Goal: Task Accomplishment & Management: Complete application form

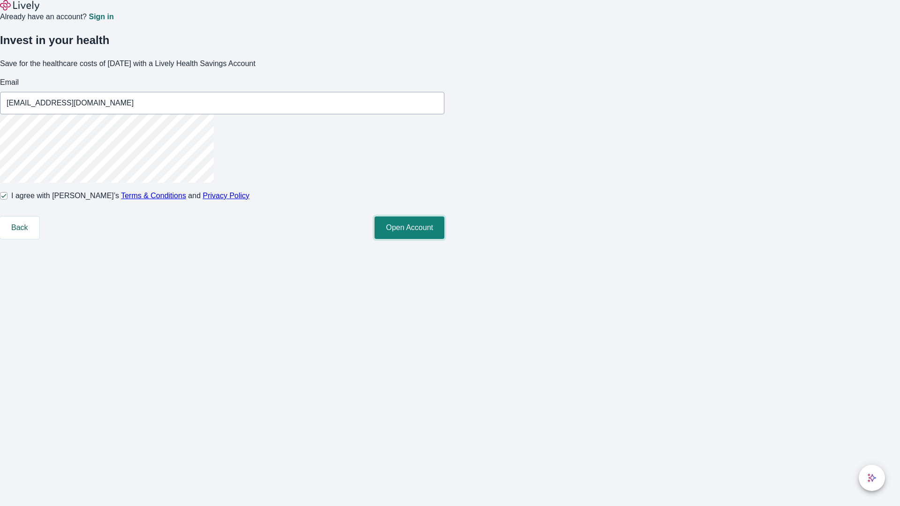
click at [444, 239] on button "Open Account" at bounding box center [410, 228] width 70 height 23
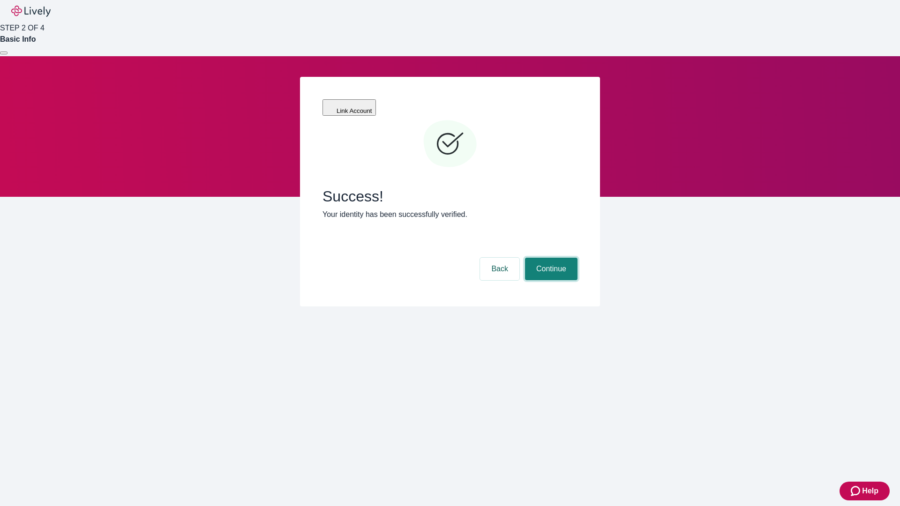
click at [550, 258] on button "Continue" at bounding box center [551, 269] width 53 height 23
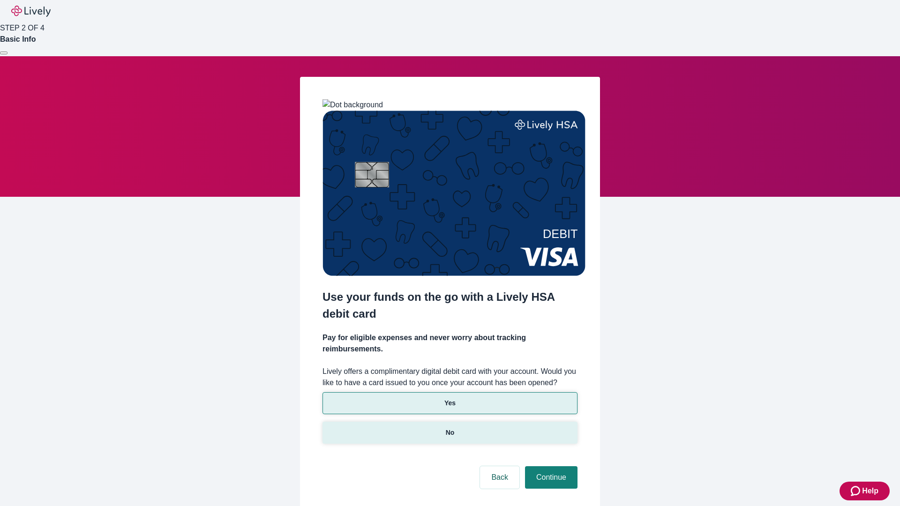
click at [450, 428] on p "No" at bounding box center [450, 433] width 9 height 10
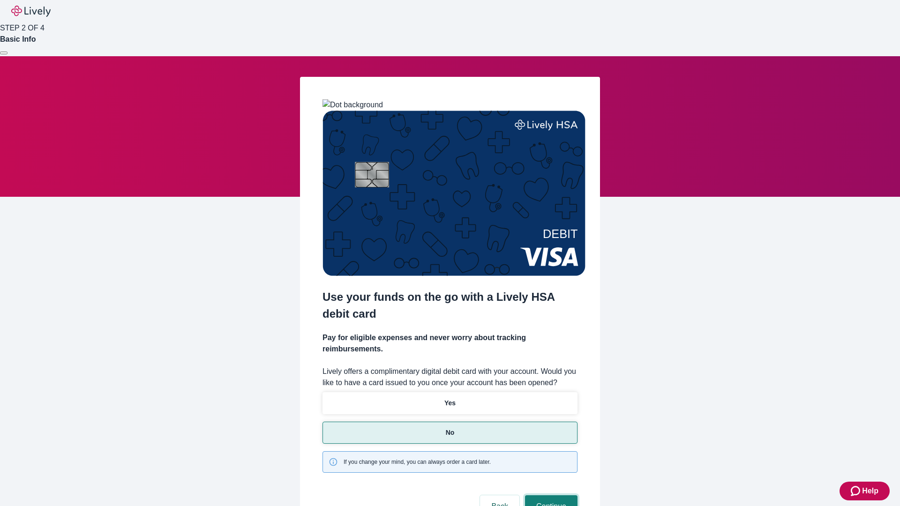
click at [550, 496] on button "Continue" at bounding box center [551, 507] width 53 height 23
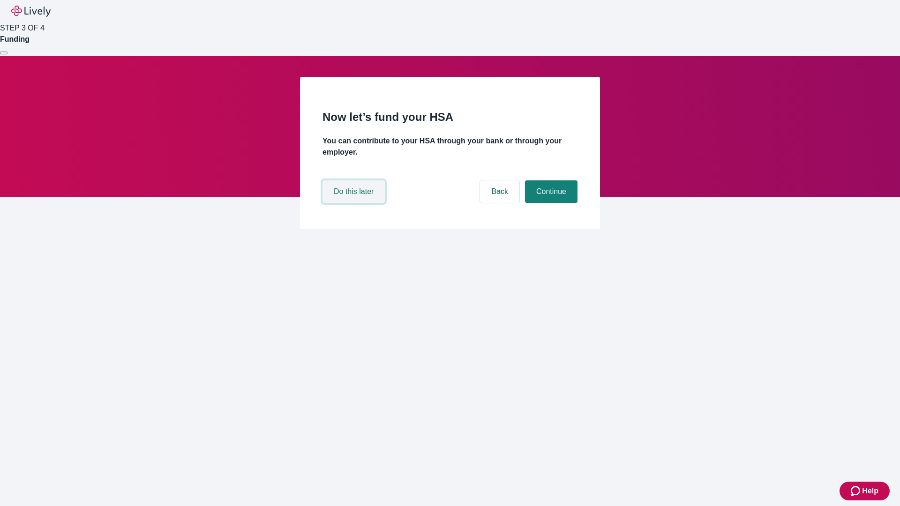
click at [355, 203] on button "Do this later" at bounding box center [354, 191] width 62 height 23
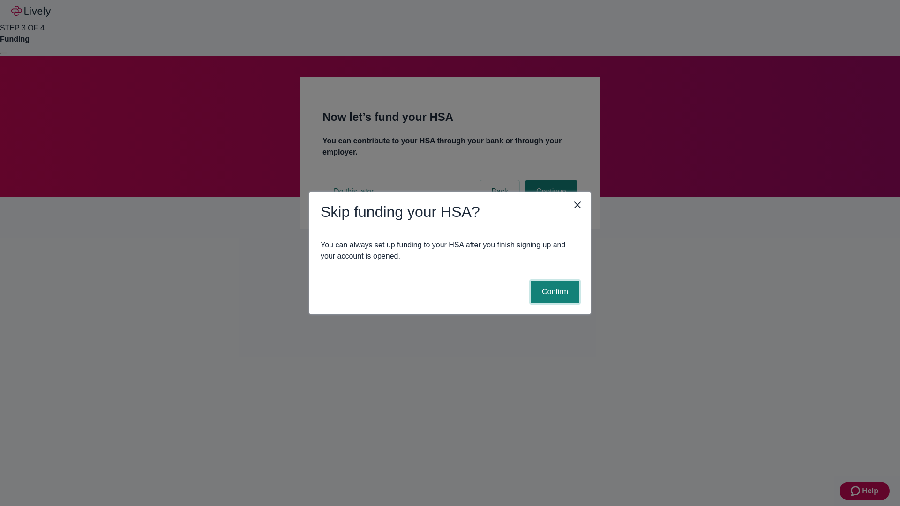
click at [554, 292] on button "Confirm" at bounding box center [555, 292] width 49 height 23
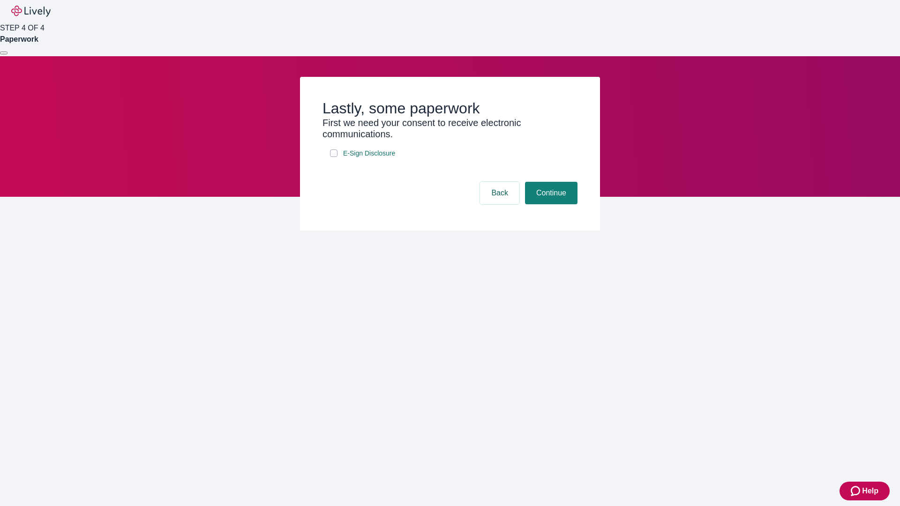
click at [334, 157] on input "E-Sign Disclosure" at bounding box center [334, 154] width 8 height 8
checkbox input "true"
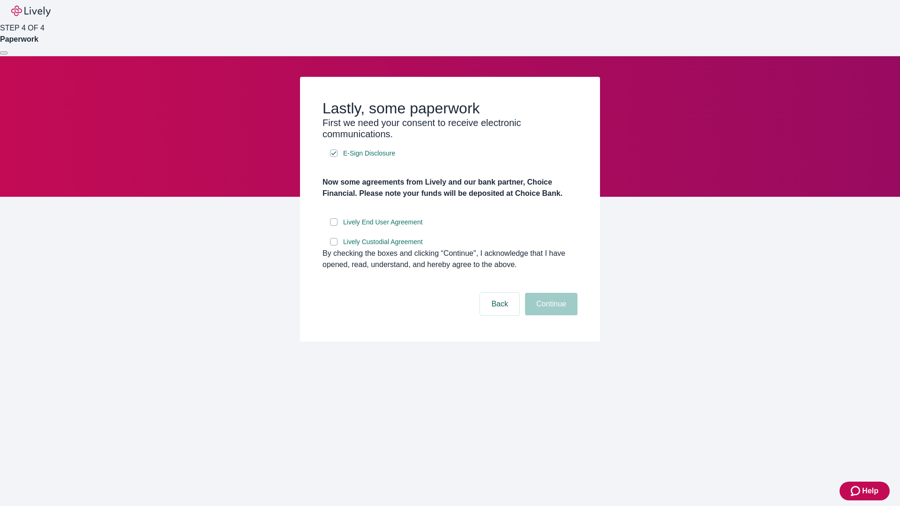
click at [334, 226] on input "Lively End User Agreement" at bounding box center [334, 222] width 8 height 8
checkbox input "true"
click at [334, 246] on input "Lively Custodial Agreement" at bounding box center [334, 242] width 8 height 8
checkbox input "true"
click at [550, 316] on button "Continue" at bounding box center [551, 304] width 53 height 23
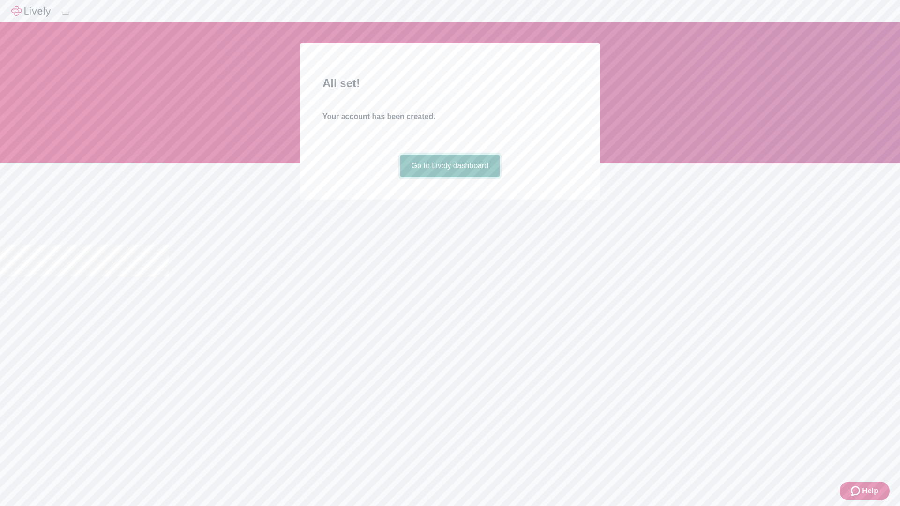
click at [450, 177] on link "Go to Lively dashboard" at bounding box center [450, 166] width 100 height 23
